Goal: Task Accomplishment & Management: Complete application form

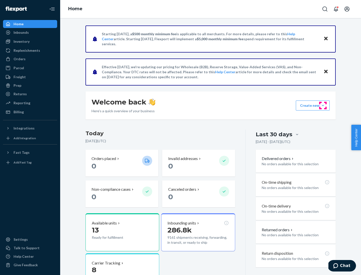
click at [322, 106] on button "Create new Create new inbound Create new order Create new product" at bounding box center [312, 106] width 34 height 10
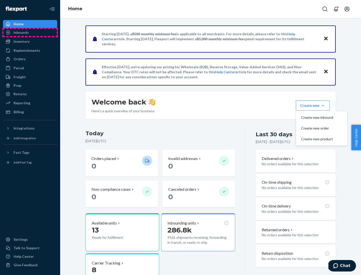
click at [30, 33] on div "Inbounds" at bounding box center [30, 32] width 53 height 7
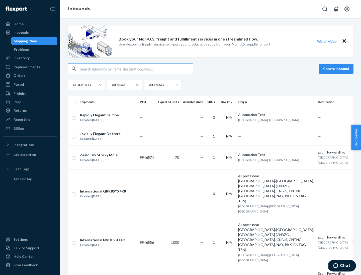
click at [336, 69] on button "Create inbound" at bounding box center [335, 69] width 35 height 10
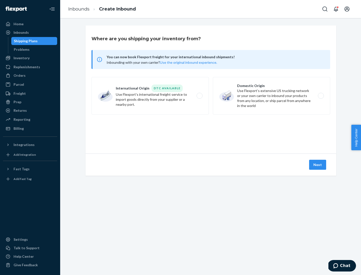
click at [271, 96] on label "Domestic Origin Use Flexport’s extensive US trucking network or your own carrie…" at bounding box center [271, 96] width 117 height 38
click at [320, 96] on input "Domestic Origin Use Flexport’s extensive US trucking network or your own carrie…" at bounding box center [321, 95] width 3 height 3
radio input "true"
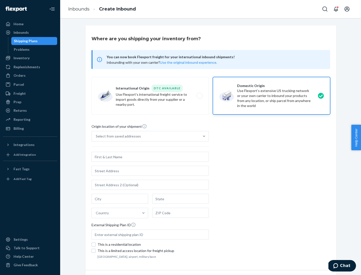
click at [117, 136] on div "Select from saved addresses" at bounding box center [118, 136] width 45 height 5
click at [96, 136] on input "Select from saved addresses" at bounding box center [96, 136] width 1 height 5
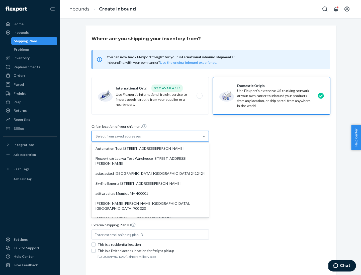
scroll to position [2, 0]
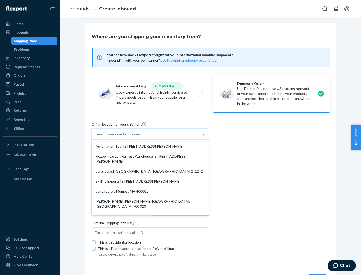
click at [150, 147] on div "Automation Test [STREET_ADDRESS][PERSON_NAME]" at bounding box center [149, 147] width 115 height 10
click at [96, 137] on input "option Automation Test [STREET_ADDRESS][PERSON_NAME]. 9 results available. Use …" at bounding box center [96, 134] width 1 height 5
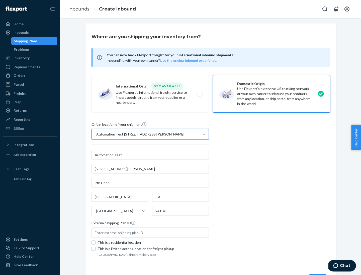
type input "Automation Test"
type input "9th Floor"
type input "[GEOGRAPHIC_DATA]"
type input "CA"
type input "94104"
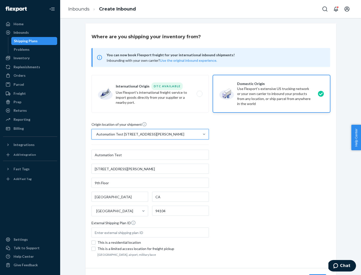
type input "[STREET_ADDRESS][PERSON_NAME]"
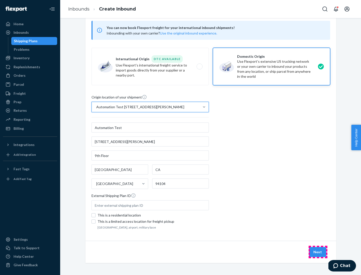
click at [317, 252] on button "Next" at bounding box center [317, 252] width 17 height 10
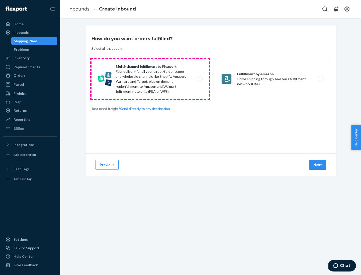
click at [150, 79] on label "Multi-channel fulfillment by Flexport Fast delivery for all your direct-to-cons…" at bounding box center [149, 79] width 117 height 40
click at [199, 79] on input "Multi-channel fulfillment by Flexport Fast delivery for all your direct-to-cons…" at bounding box center [200, 79] width 3 height 3
radio input "true"
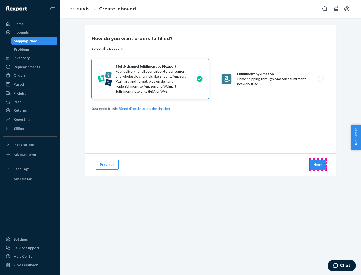
click at [317, 165] on button "Next" at bounding box center [317, 165] width 17 height 10
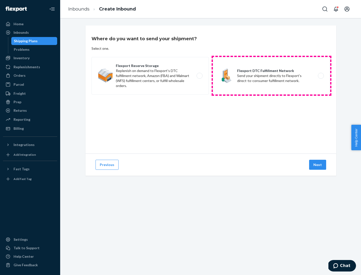
click at [271, 76] on label "Flexport DTC Fulfillment Network Send your shipment directly to Flexport's dire…" at bounding box center [271, 76] width 117 height 38
click at [320, 76] on input "Flexport DTC Fulfillment Network Send your shipment directly to Flexport's dire…" at bounding box center [321, 75] width 3 height 3
radio input "true"
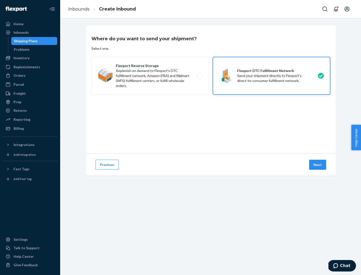
click at [317, 165] on button "Next" at bounding box center [317, 165] width 17 height 10
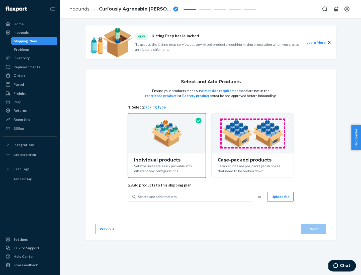
click at [252, 134] on img at bounding box center [252, 134] width 62 height 28
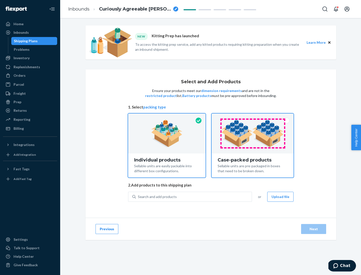
click at [252, 117] on input "Case-packed products Sellable units are pre-packaged in boxes that need to be b…" at bounding box center [252, 115] width 3 height 3
radio input "true"
radio input "false"
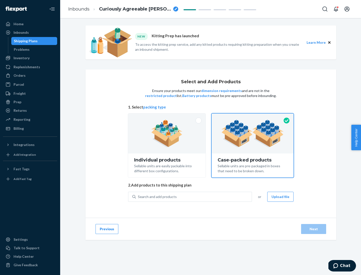
click at [194, 197] on div "Search and add products" at bounding box center [194, 197] width 116 height 9
click at [138, 197] on input "Search and add products" at bounding box center [138, 197] width 1 height 5
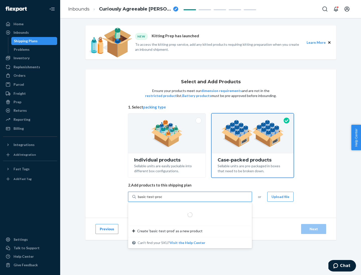
type input "basic-test-product-1"
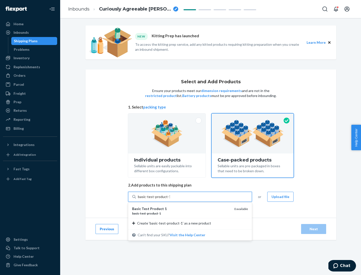
click at [181, 214] on div "basic - test - product - 1" at bounding box center [181, 214] width 98 height 4
click at [170, 200] on input "basic-test-product-1" at bounding box center [154, 197] width 32 height 5
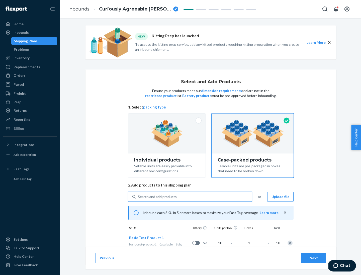
scroll to position [18, 0]
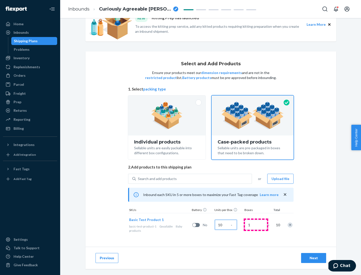
type input "10"
type input "7"
click at [313, 258] on div "Next" at bounding box center [313, 258] width 17 height 5
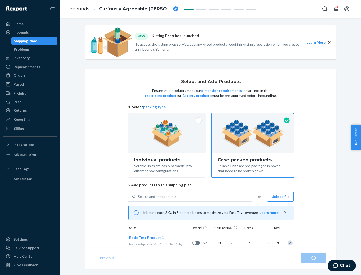
radio input "true"
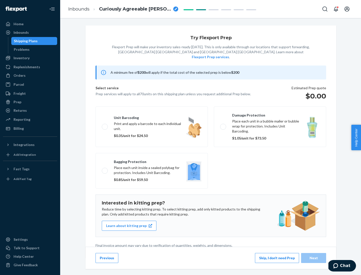
scroll to position [1, 0]
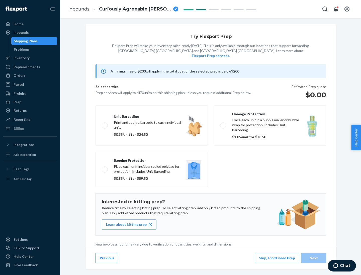
click at [151, 159] on label "Bagging protection Place each unit inside a sealed polybag for protection. Incl…" at bounding box center [151, 170] width 112 height 36
click at [105, 168] on input "Bagging protection Place each unit inside a sealed polybag for protection. Incl…" at bounding box center [103, 169] width 3 height 3
checkbox input "true"
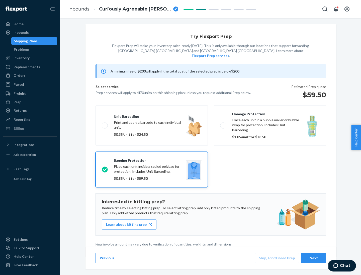
click at [313, 258] on div "Next" at bounding box center [313, 258] width 17 height 5
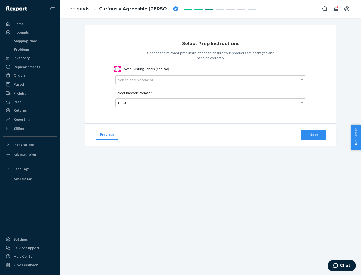
click at [117, 69] on input "Cover Existing Labels (Yes/No)" at bounding box center [117, 69] width 4 height 4
checkbox input "true"
click at [210, 80] on div "Select label placement" at bounding box center [210, 80] width 190 height 9
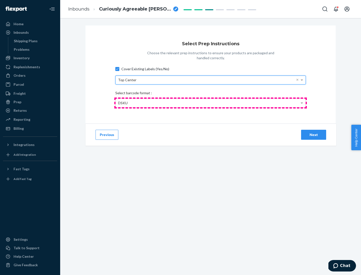
click at [210, 103] on div "DSKU" at bounding box center [210, 103] width 190 height 9
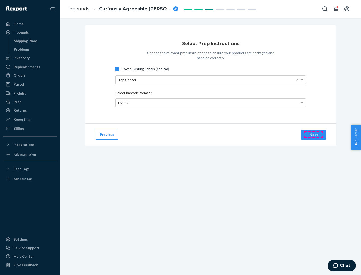
click at [313, 135] on div "Next" at bounding box center [313, 134] width 17 height 5
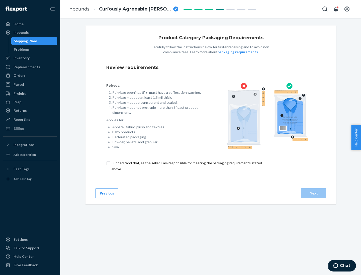
click at [186, 166] on input "checkbox" at bounding box center [189, 166] width 166 height 12
checkbox input "true"
click at [313, 193] on div "Next" at bounding box center [313, 193] width 17 height 5
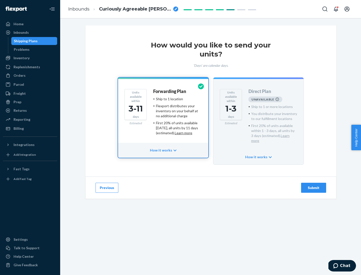
click at [170, 91] on h4 "Forwarding Plan" at bounding box center [169, 91] width 33 height 5
click at [313, 186] on div "Submit" at bounding box center [313, 188] width 17 height 5
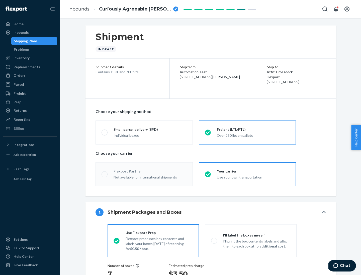
radio input "true"
radio input "false"
radio input "true"
radio input "false"
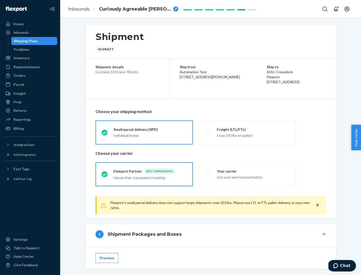
click at [247, 132] on div "Over 250 lbs on pallets" at bounding box center [253, 135] width 73 height 6
click at [208, 132] on input "Freight (LTL/FTL) Over 250 lbs on pallets" at bounding box center [206, 132] width 3 height 3
radio input "true"
radio input "false"
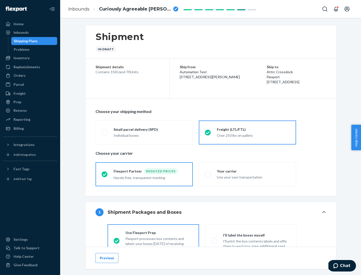
scroll to position [28, 0]
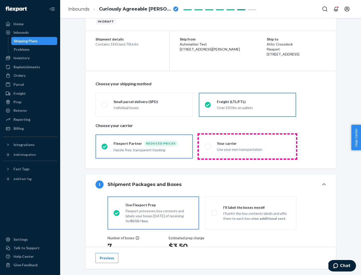
click at [247, 146] on div "Use your own transportation" at bounding box center [253, 149] width 73 height 6
click at [208, 146] on input "Your carrier Use your own transportation" at bounding box center [206, 146] width 3 height 3
radio input "true"
radio input "false"
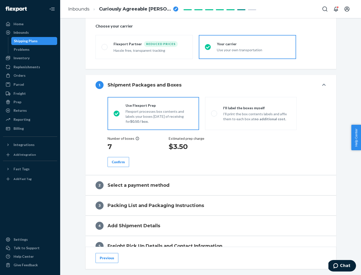
scroll to position [94, 0]
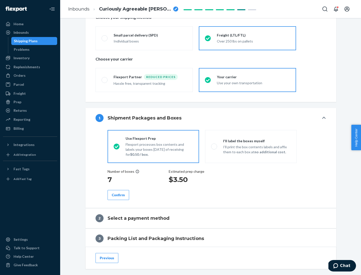
click at [250, 146] on p "I’ll print the box contents labels and affix them to each box at no additional …" at bounding box center [256, 150] width 67 height 10
click at [214, 146] on input "I'll label the boxes myself I’ll print the box contents labels and affix them t…" at bounding box center [212, 146] width 3 height 3
radio input "true"
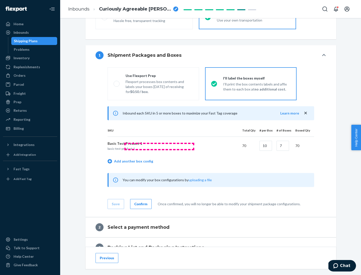
scroll to position [86, 0]
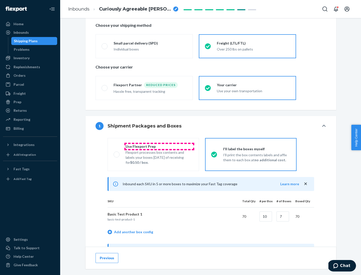
click at [159, 146] on div "Use Flexport Prep" at bounding box center [158, 146] width 67 height 5
click at [117, 153] on input "Use Flexport Prep Flexport processes box contents and labels your boxes [DATE] …" at bounding box center [114, 154] width 3 height 3
radio input "true"
radio input "false"
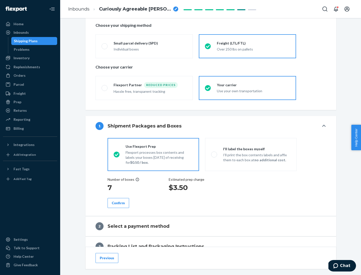
scroll to position [143, 0]
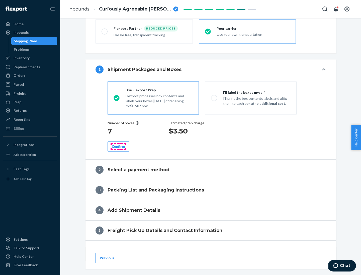
click at [118, 146] on div "Confirm" at bounding box center [118, 146] width 13 height 5
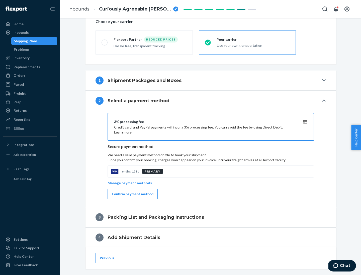
scroll to position [180, 0]
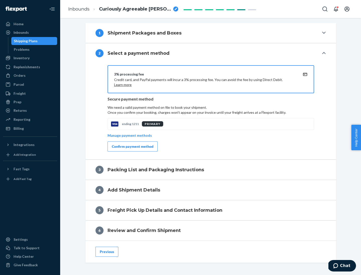
click at [132, 147] on div "Confirm payment method" at bounding box center [133, 146] width 42 height 5
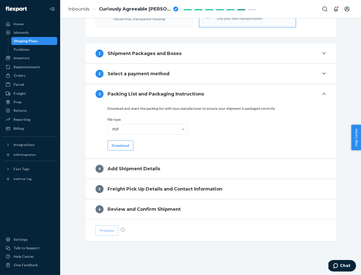
scroll to position [158, 0]
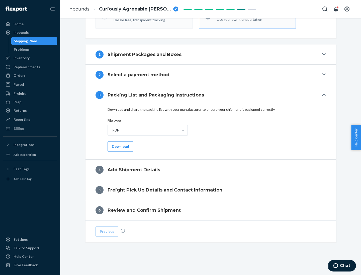
click at [120, 146] on button "Download" at bounding box center [120, 147] width 26 height 10
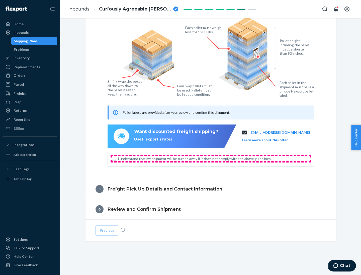
click at [211, 159] on span "I understand that my shipment will be turned away if it does not comply with th…" at bounding box center [214, 158] width 192 height 5
click at [116, 159] on input "I understand that my shipment will be turned away if it does not comply with th…" at bounding box center [114, 159] width 4 height 4
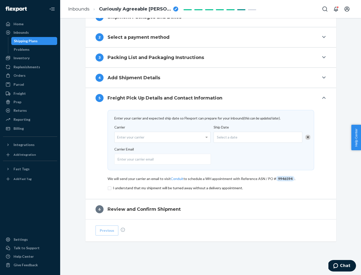
click at [211, 188] on input "checkbox" at bounding box center [210, 188] width 206 height 6
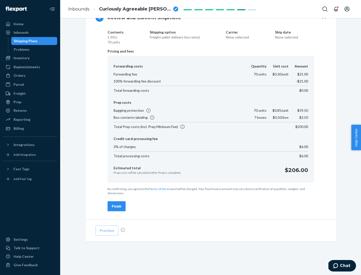
click at [116, 207] on div "Finish" at bounding box center [117, 206] width 10 height 5
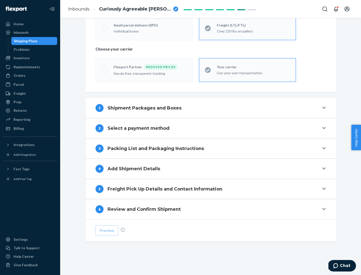
scroll to position [104, 0]
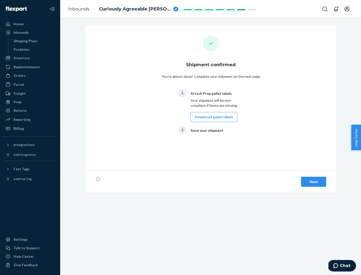
click at [212, 117] on button "Download pallet labels" at bounding box center [213, 117] width 47 height 10
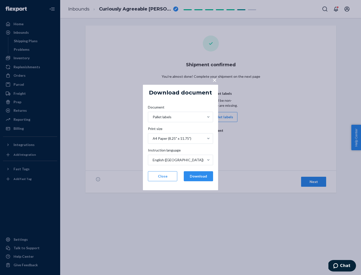
click at [198, 177] on button "Download" at bounding box center [198, 176] width 29 height 10
click at [214, 80] on span "×" at bounding box center [214, 80] width 4 height 9
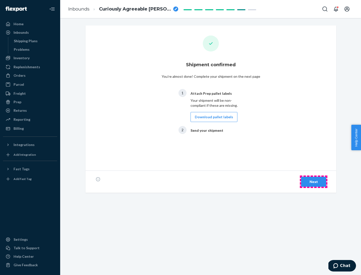
click at [313, 182] on div "Next" at bounding box center [313, 182] width 17 height 5
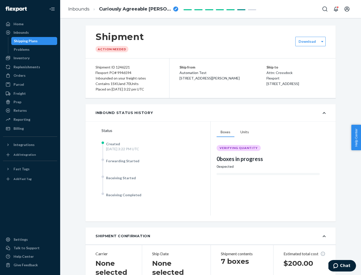
scroll to position [107, 0]
